Goal: Task Accomplishment & Management: Use online tool/utility

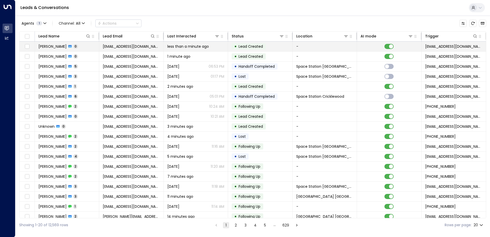
click at [115, 46] on span "[EMAIL_ADDRESS][DOMAIN_NAME]" at bounding box center [131, 46] width 57 height 5
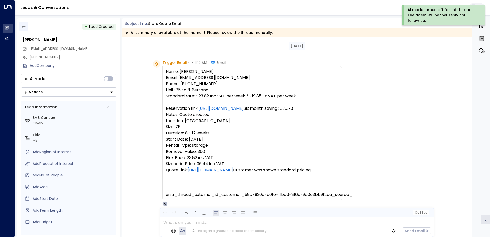
click at [25, 29] on icon "button" at bounding box center [23, 26] width 5 height 5
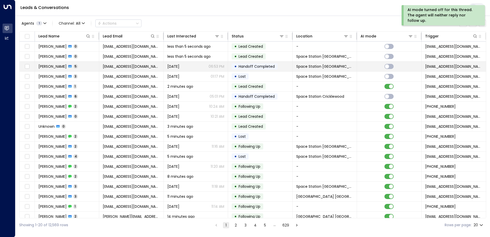
click at [128, 69] on td "[EMAIL_ADDRESS][DOMAIN_NAME]" at bounding box center [131, 67] width 64 height 10
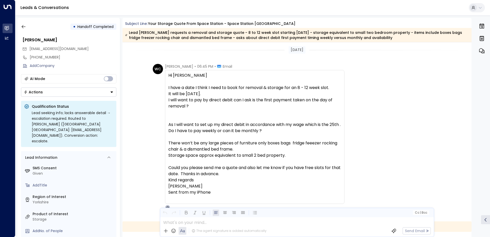
scroll to position [609, 0]
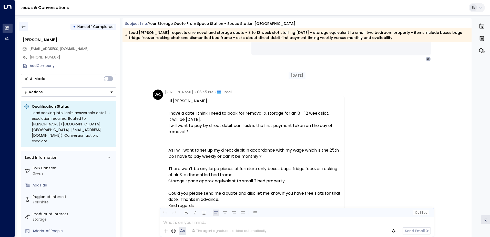
click at [21, 27] on icon "button" at bounding box center [23, 26] width 5 height 5
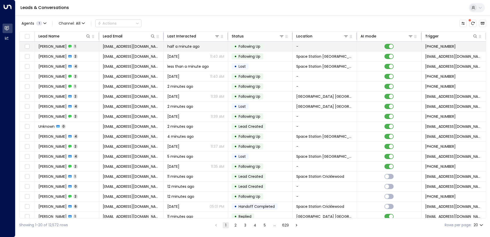
click at [70, 46] on icon at bounding box center [70, 46] width 4 height 3
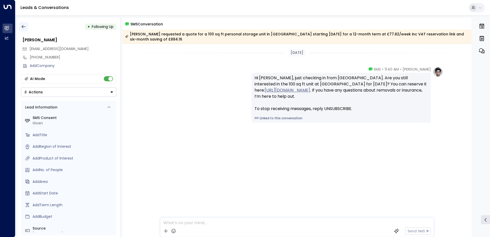
click at [22, 28] on icon "button" at bounding box center [23, 26] width 5 height 5
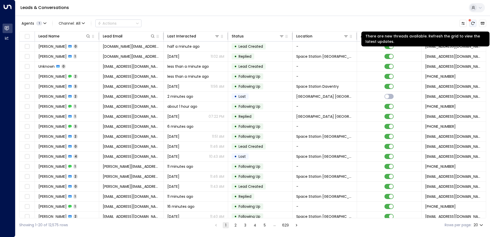
click at [474, 25] on icon "There are new threads available. Refresh the grid to view the latest updates." at bounding box center [473, 23] width 4 height 4
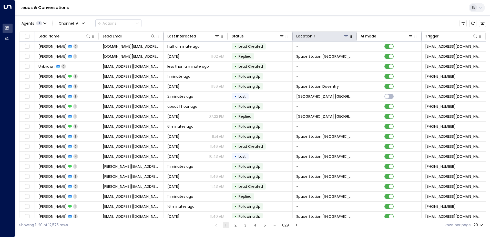
click at [346, 35] on icon at bounding box center [346, 36] width 4 height 2
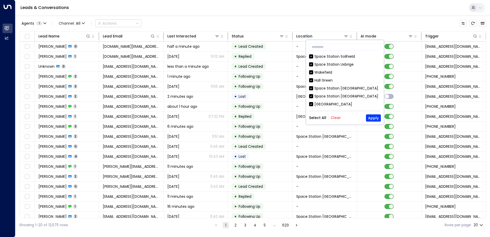
click at [334, 118] on button "Clear" at bounding box center [336, 118] width 10 height 4
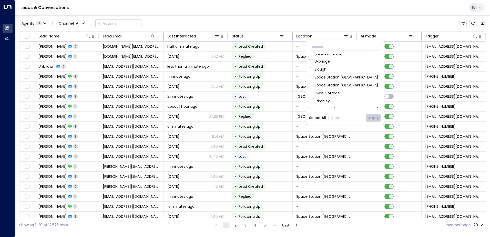
scroll to position [154, 0]
click at [331, 91] on div "Space Station [GEOGRAPHIC_DATA]" at bounding box center [347, 93] width 64 height 5
click at [374, 118] on button "Apply" at bounding box center [373, 117] width 15 height 7
